Goal: Information Seeking & Learning: Learn about a topic

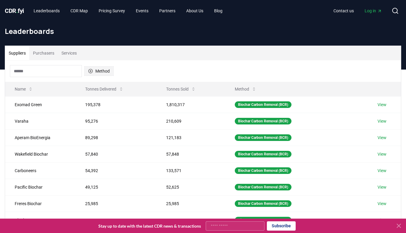
click at [91, 71] on icon "button" at bounding box center [90, 71] width 4 height 4
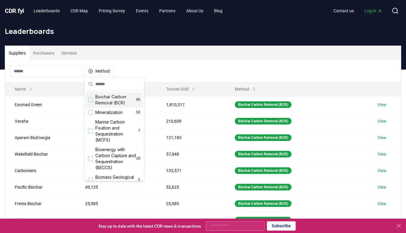
click at [107, 102] on span "Biochar Carbon Removal (BCR)" at bounding box center [115, 100] width 41 height 12
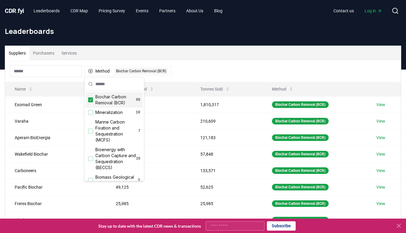
click at [216, 61] on div "Method 1 Biochar Carbon Removal (BCR)" at bounding box center [203, 71] width 396 height 22
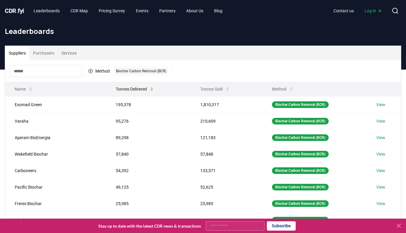
click at [142, 89] on button "Tonnes Delivered" at bounding box center [135, 89] width 48 height 12
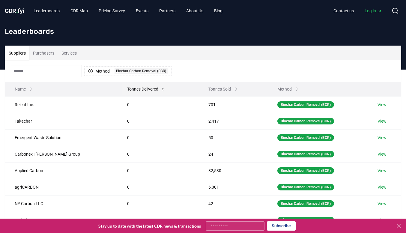
click at [142, 89] on button "Tonnes Delivered" at bounding box center [146, 89] width 48 height 12
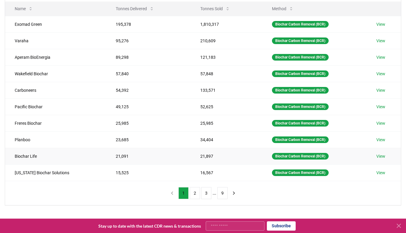
scroll to position [80, 0]
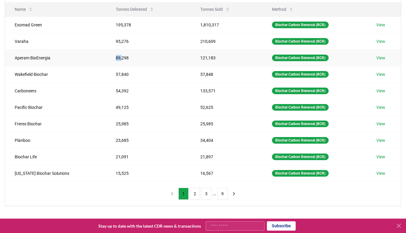
drag, startPoint x: 112, startPoint y: 58, endPoint x: 98, endPoint y: 58, distance: 14.4
click at [106, 58] on td "89,298" at bounding box center [148, 57] width 85 height 16
click at [196, 196] on button "2" at bounding box center [195, 194] width 10 height 12
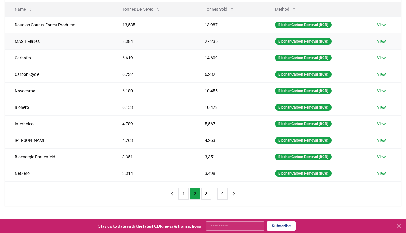
click at [132, 42] on td "8,384" at bounding box center [154, 41] width 82 height 16
